Goal: Task Accomplishment & Management: Manage account settings

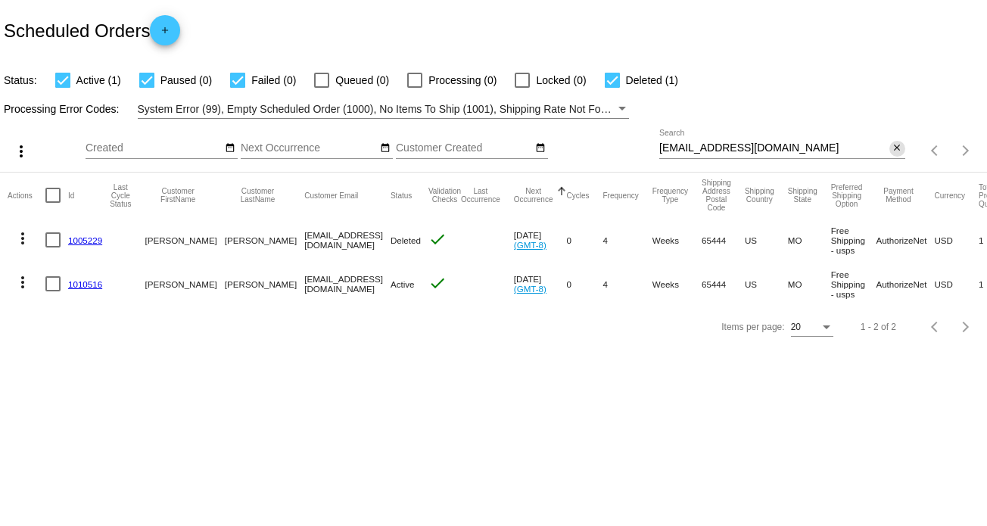
click at [899, 142] on mat-icon "close" at bounding box center [897, 148] width 11 height 12
click at [725, 141] on div "search" at bounding box center [782, 150] width 246 height 23
drag, startPoint x: 678, startPoint y: 155, endPoint x: 851, endPoint y: 153, distance: 173.3
click at [684, 154] on app-dashboard-scheduled-orders "Scheduled Orders add Status: Active (1) Paused (0) Failed (0) Queued (0) Proces…" at bounding box center [493, 174] width 987 height 348
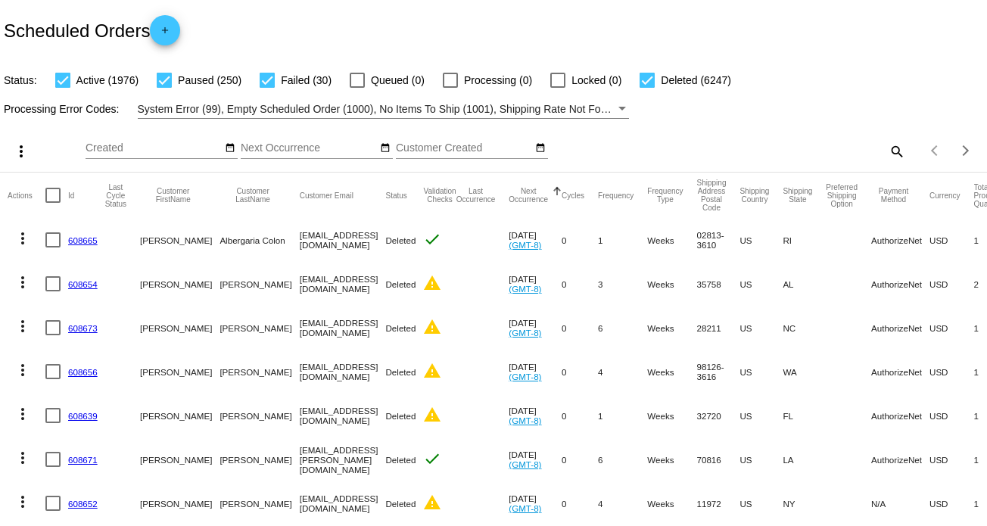
click at [893, 151] on mat-icon "search" at bounding box center [896, 150] width 18 height 23
click at [732, 144] on input "Search" at bounding box center [782, 148] width 246 height 12
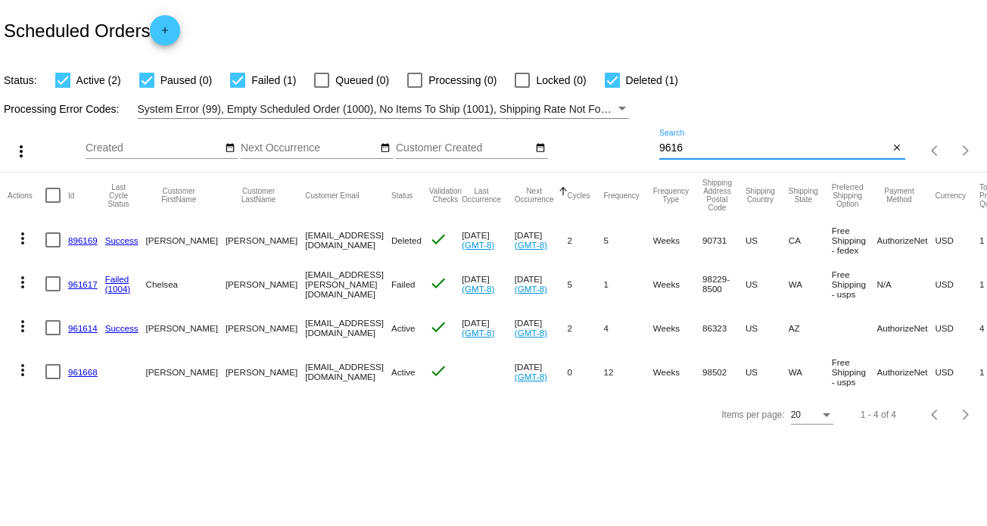
type input "9616"
click at [8, 281] on button "more_vert" at bounding box center [23, 281] width 30 height 30
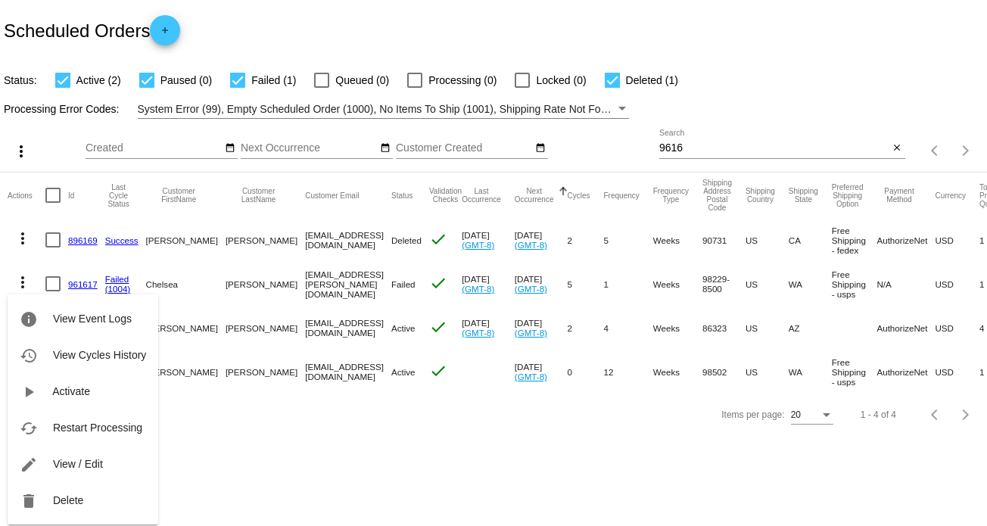
click at [227, 453] on div at bounding box center [493, 263] width 987 height 526
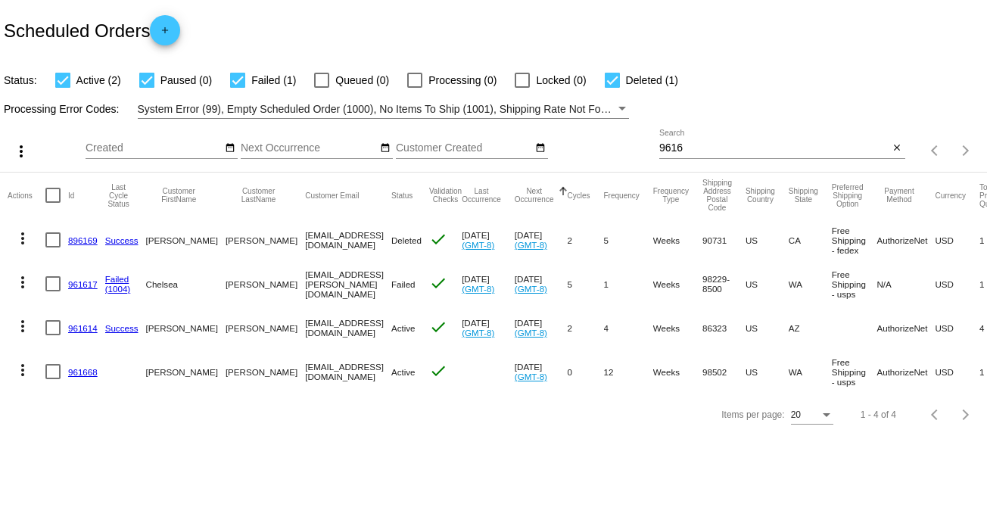
click at [90, 286] on link "961617" at bounding box center [83, 284] width 30 height 10
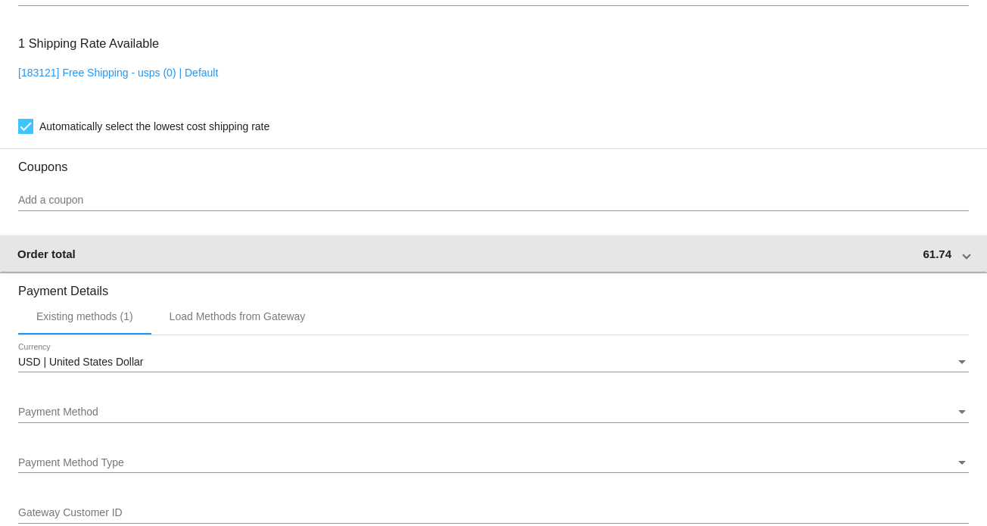
scroll to position [1211, 0]
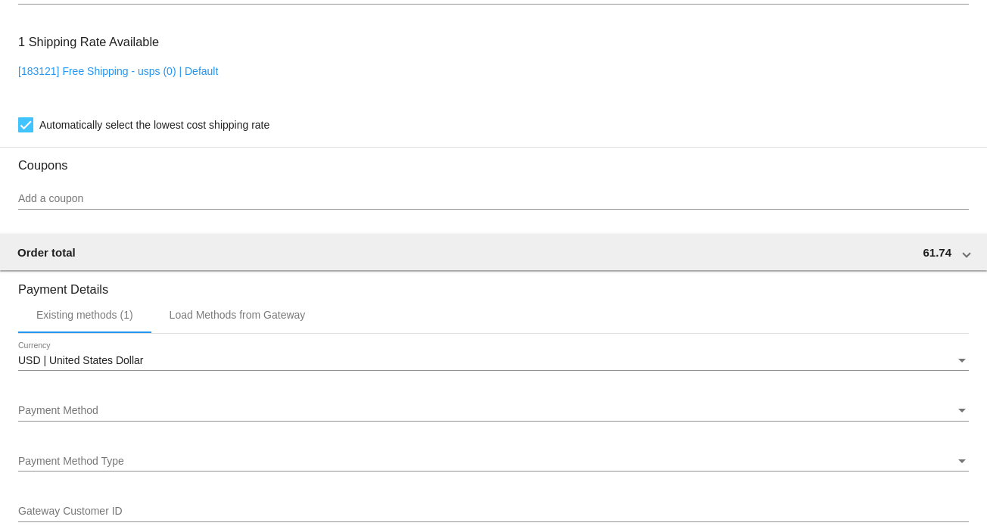
click at [167, 406] on div "Payment Method Payment Method" at bounding box center [493, 407] width 951 height 30
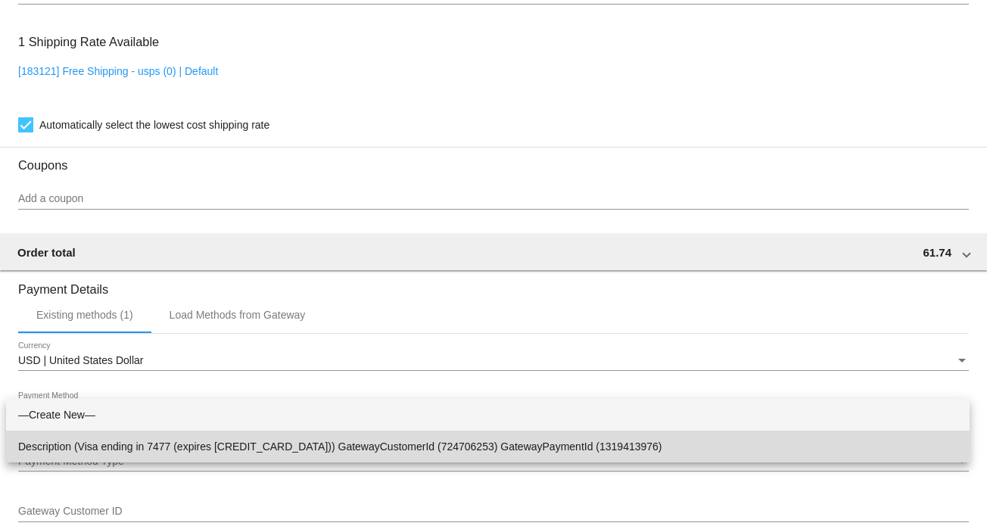
click at [157, 438] on span "Description (Visa ending in 7477 (expires [CREDIT_CARD_DATA])) GatewayCustomerI…" at bounding box center [487, 447] width 939 height 32
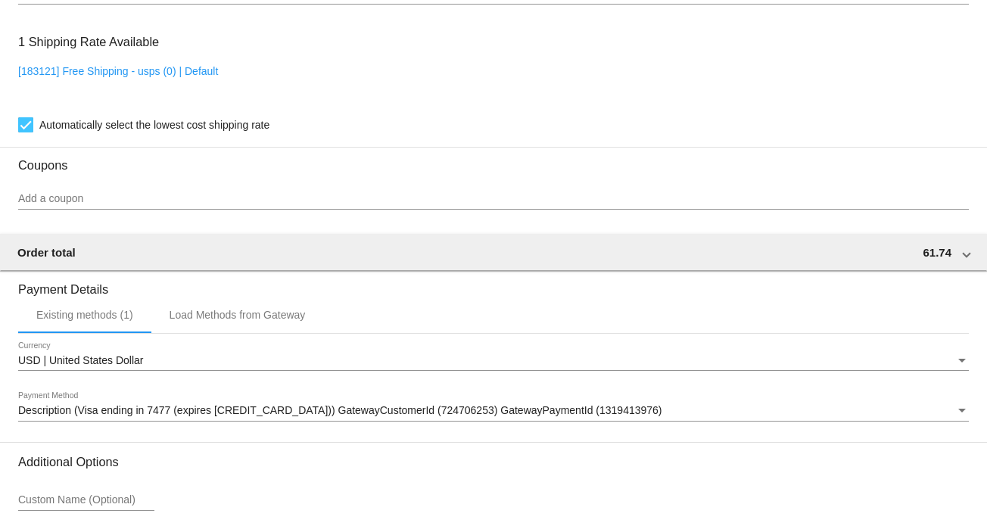
click at [176, 388] on div "USD | United States Dollar Currency Description (Visa ending in 7477 (expires […" at bounding box center [493, 388] width 951 height 108
click at [163, 406] on div "Description (Visa ending in 7477 (expires [CREDIT_CARD_DATA])) GatewayCustomerI…" at bounding box center [493, 407] width 951 height 30
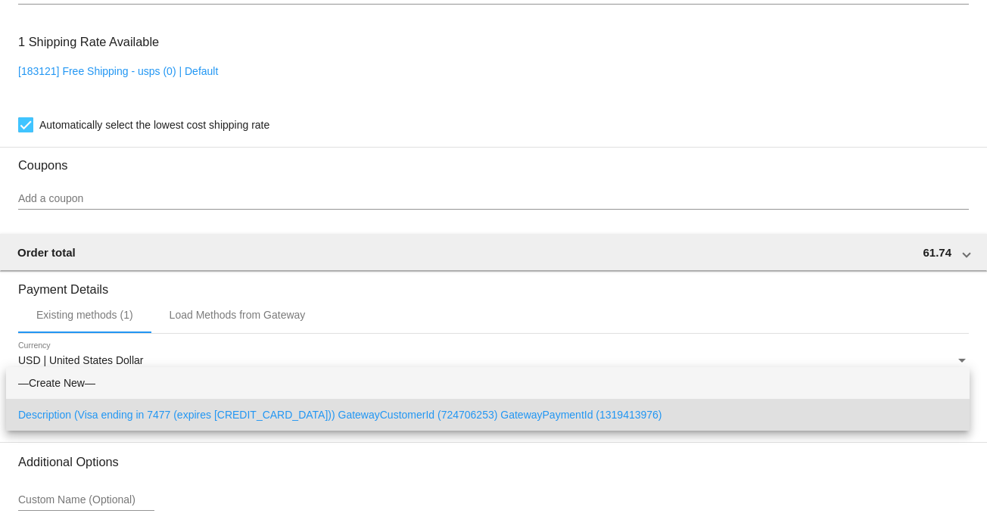
click at [136, 383] on span "—Create New—" at bounding box center [487, 383] width 939 height 32
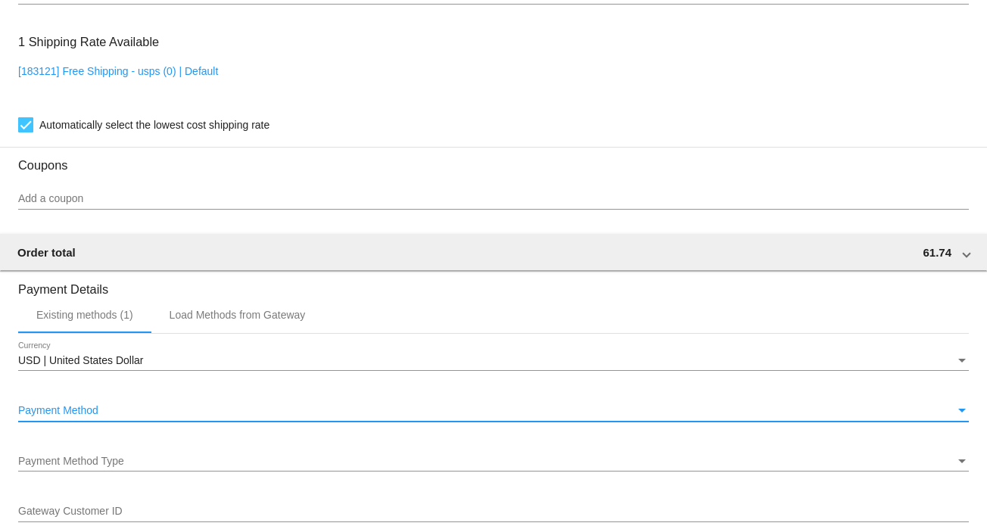
click at [141, 421] on div "Payment Method Payment Method" at bounding box center [493, 407] width 951 height 30
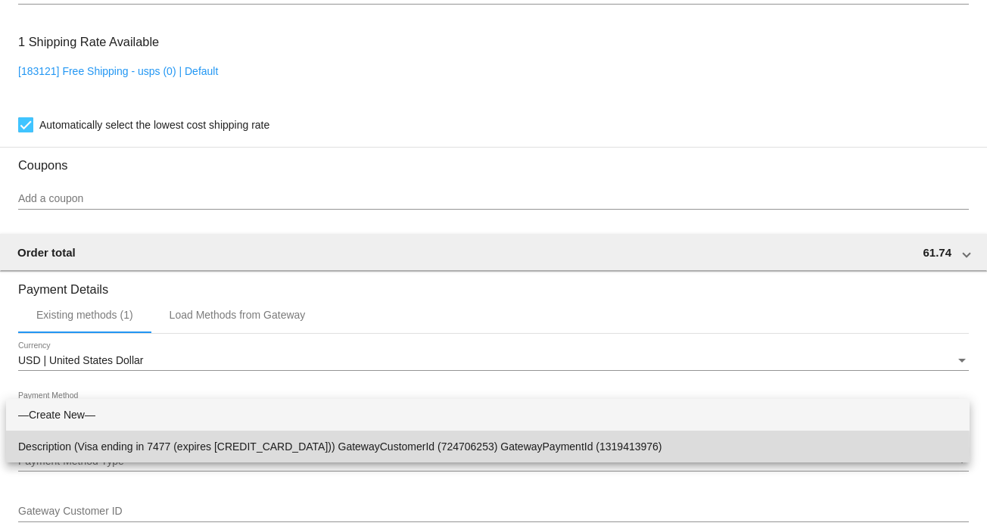
click at [144, 450] on span "Description (Visa ending in 7477 (expires [CREDIT_CARD_DATA])) GatewayCustomerI…" at bounding box center [487, 447] width 939 height 32
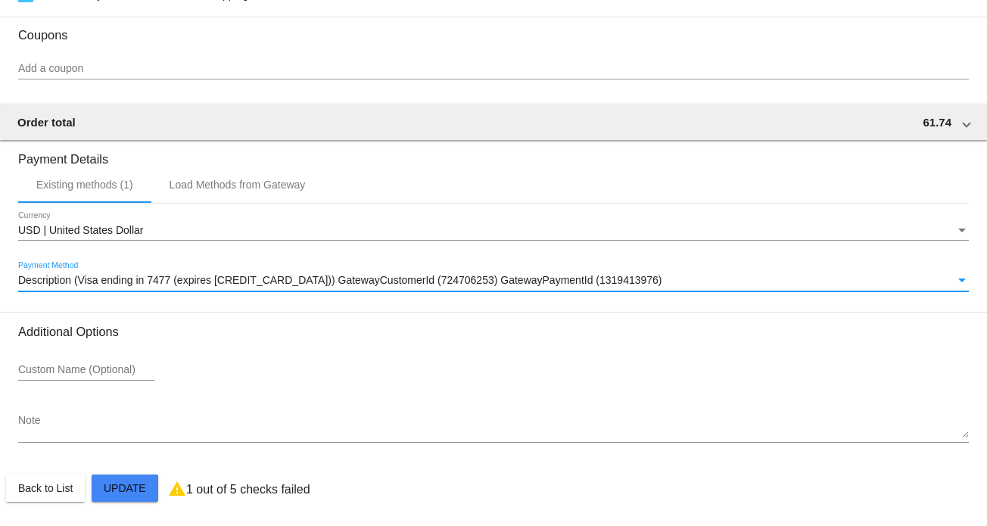
scroll to position [1345, 0]
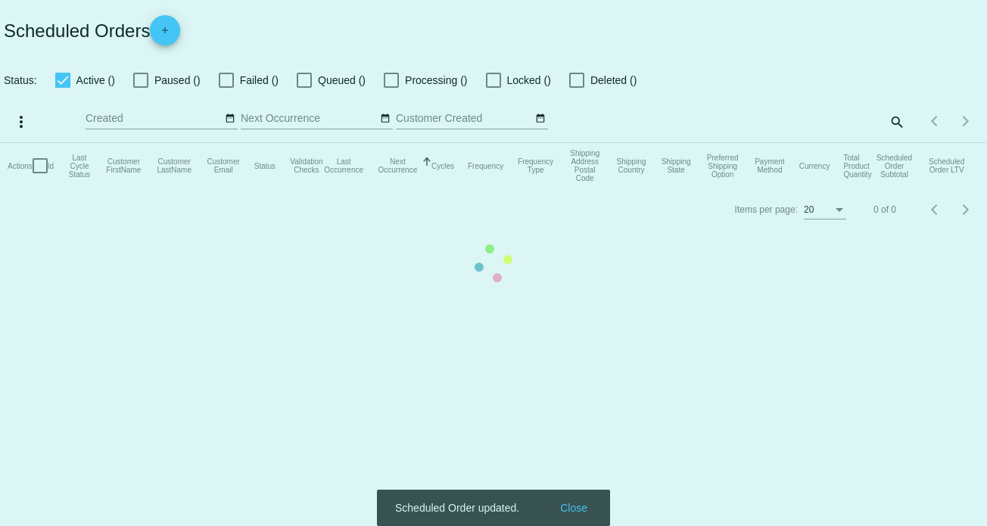
checkbox input "true"
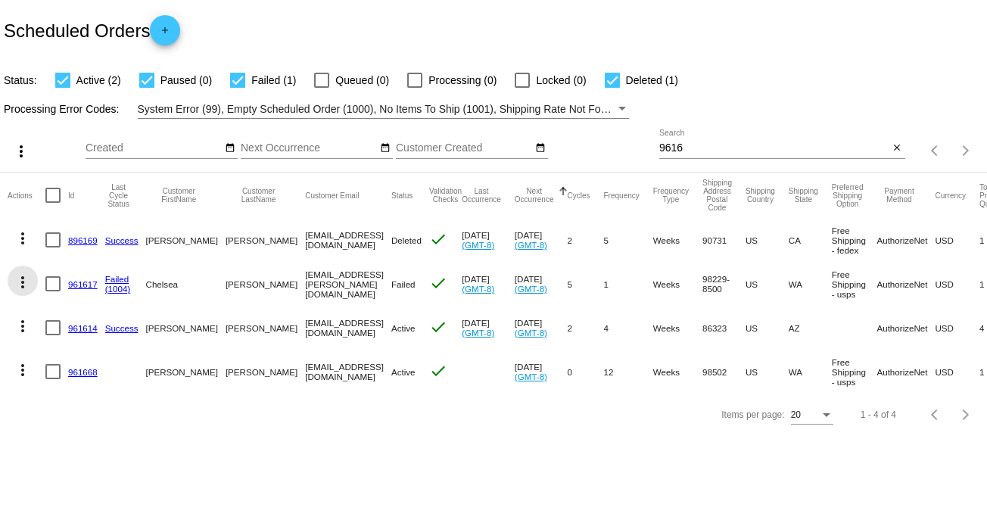
click at [19, 279] on mat-icon "more_vert" at bounding box center [23, 282] width 18 height 18
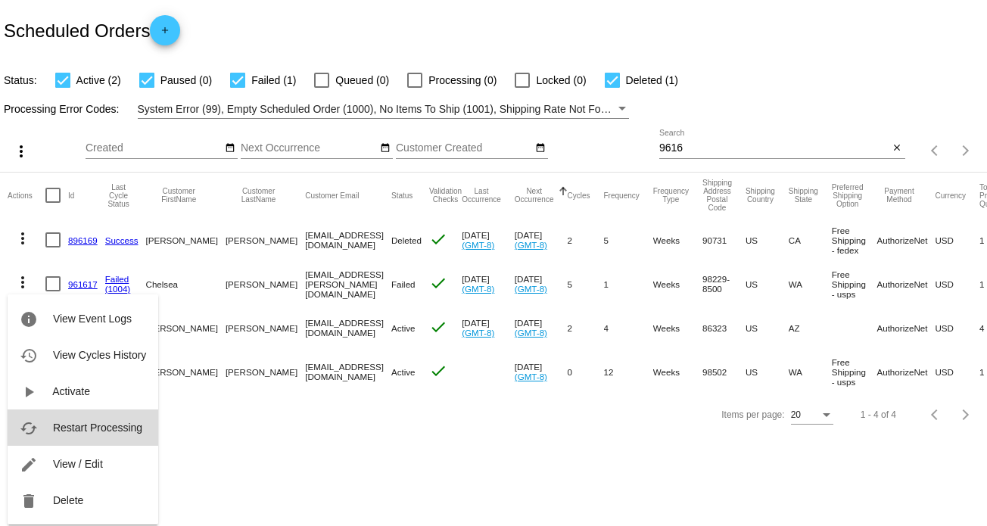
click at [106, 426] on span "Restart Processing" at bounding box center [97, 428] width 89 height 12
